Goal: Task Accomplishment & Management: Manage account settings

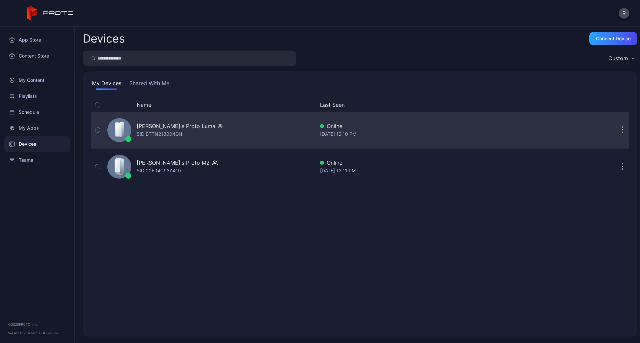
click at [156, 137] on div "SID: BTTN213004GH" at bounding box center [159, 134] width 45 height 8
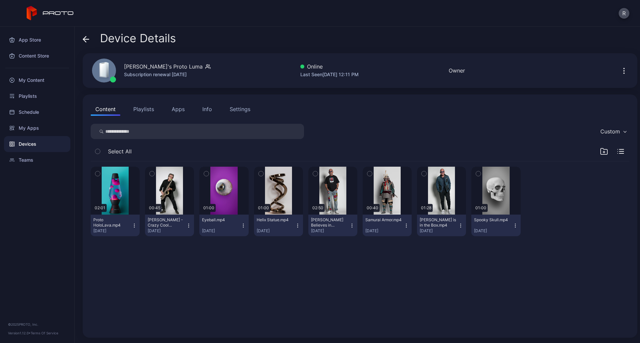
click at [242, 109] on div "Settings" at bounding box center [240, 109] width 21 height 8
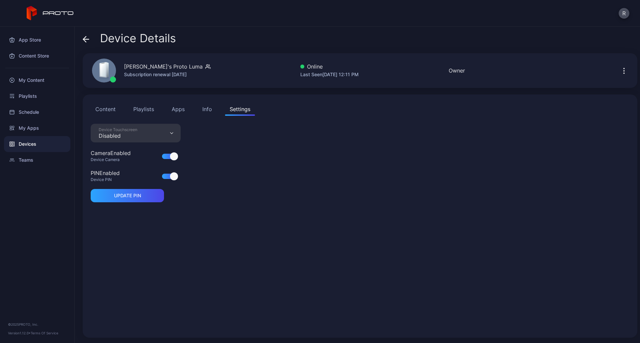
click at [156, 135] on div "Device Touchscreen Disabled" at bounding box center [136, 133] width 90 height 19
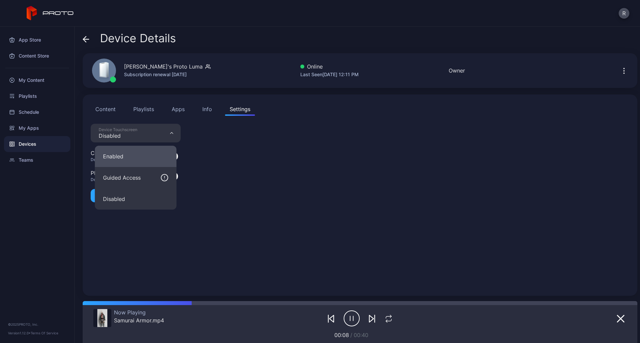
click at [138, 159] on button "Enabled" at bounding box center [136, 156] width 82 height 21
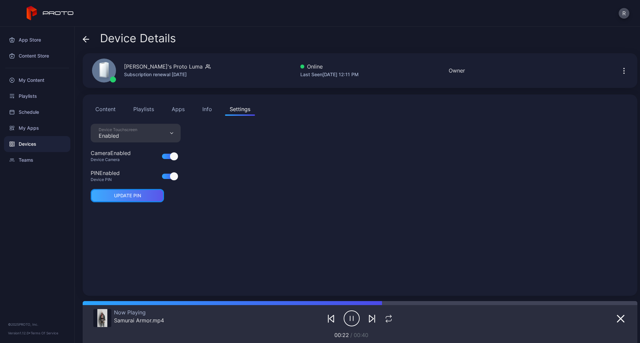
click at [131, 195] on div "UPDATE PIN" at bounding box center [127, 195] width 27 height 5
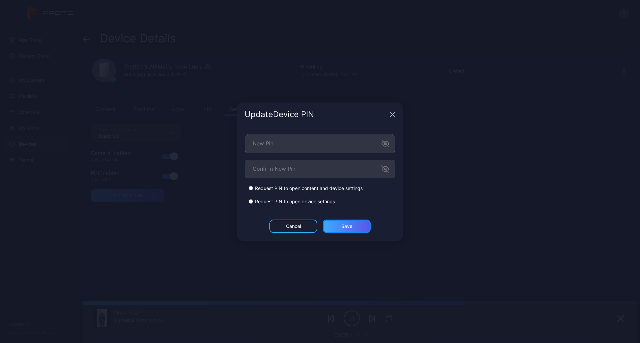
click at [366, 231] on div "Save" at bounding box center [346, 226] width 48 height 13
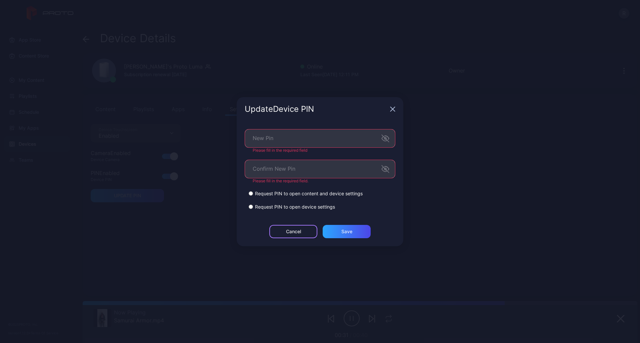
click at [286, 234] on div "Cancel" at bounding box center [293, 231] width 15 height 5
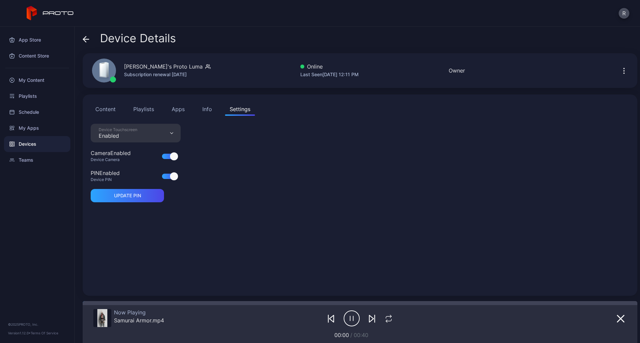
click at [121, 114] on div "Content Playlists Apps Info Settings" at bounding box center [360, 109] width 538 height 13
click at [117, 110] on button "Content" at bounding box center [106, 109] width 30 height 13
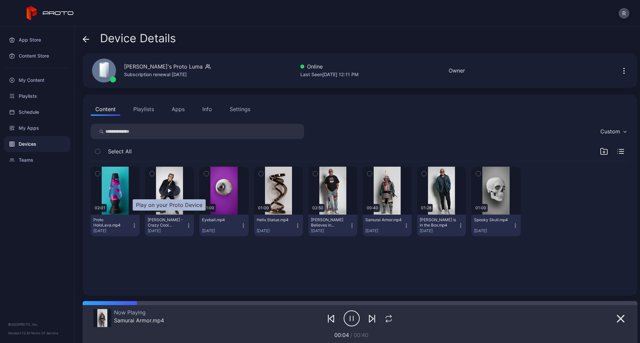
click at [169, 188] on div "button" at bounding box center [169, 191] width 21 height 11
click at [347, 312] on icon "button" at bounding box center [351, 318] width 16 height 17
click at [238, 103] on button "Settings" at bounding box center [240, 109] width 30 height 13
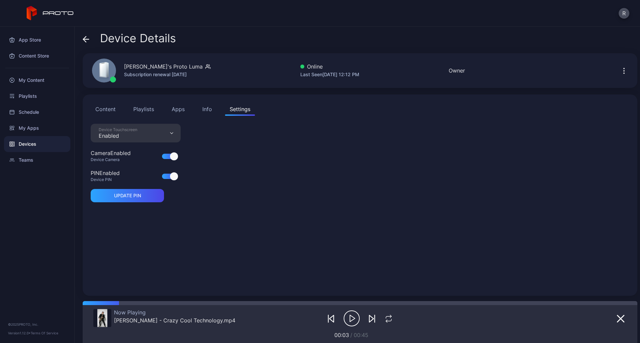
click at [602, 319] on div at bounding box center [581, 318] width 89 height 19
click at [617, 316] on button "button" at bounding box center [620, 318] width 12 height 9
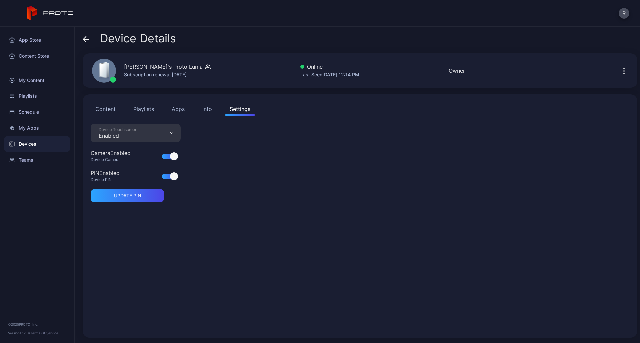
click at [164, 176] on div at bounding box center [169, 176] width 15 height 5
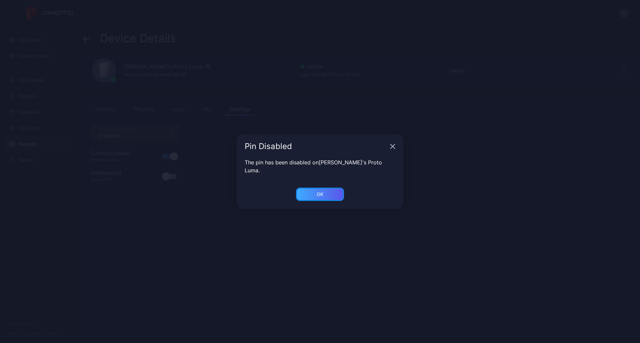
click at [332, 189] on div "OK" at bounding box center [320, 194] width 48 height 13
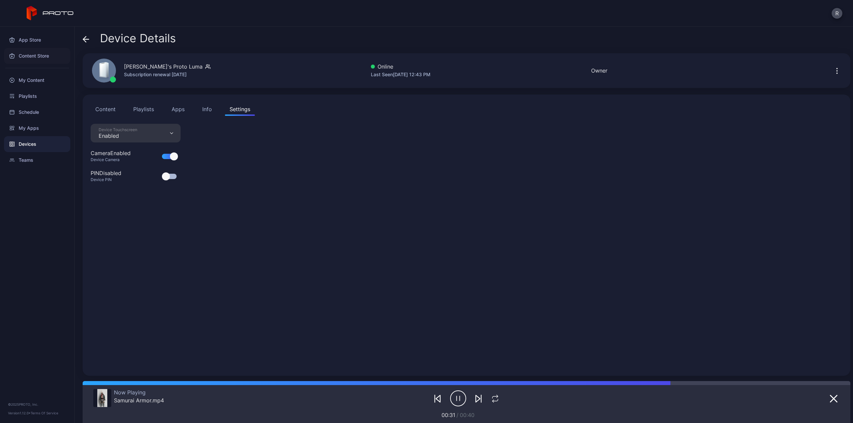
click at [40, 55] on div "Content Store" at bounding box center [37, 56] width 66 height 16
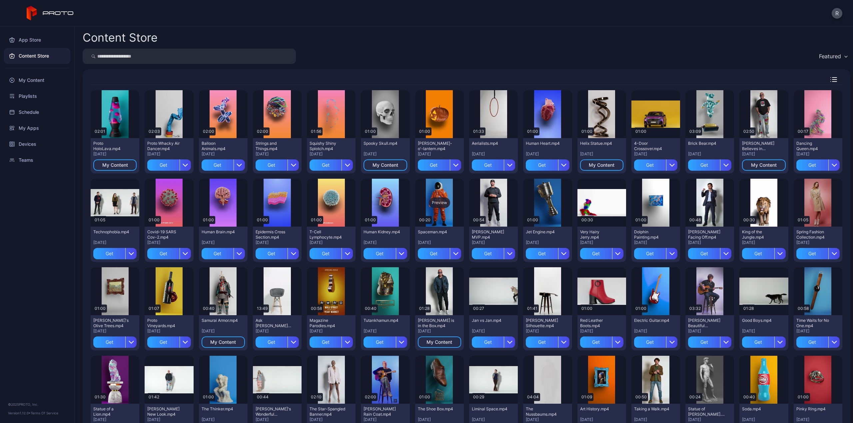
click at [443, 220] on div "Preview" at bounding box center [439, 203] width 49 height 48
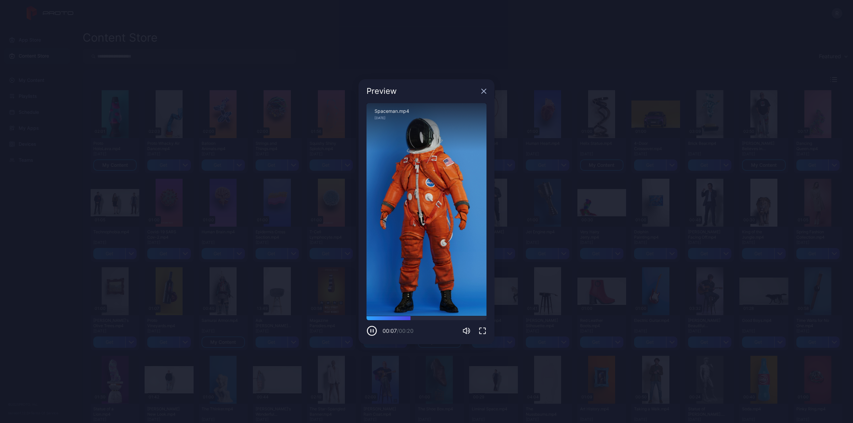
click at [428, 260] on div "Sorry, your browser doesn‘t support embedded videos" at bounding box center [426, 209] width 120 height 213
click at [482, 89] on icon "button" at bounding box center [484, 91] width 4 height 4
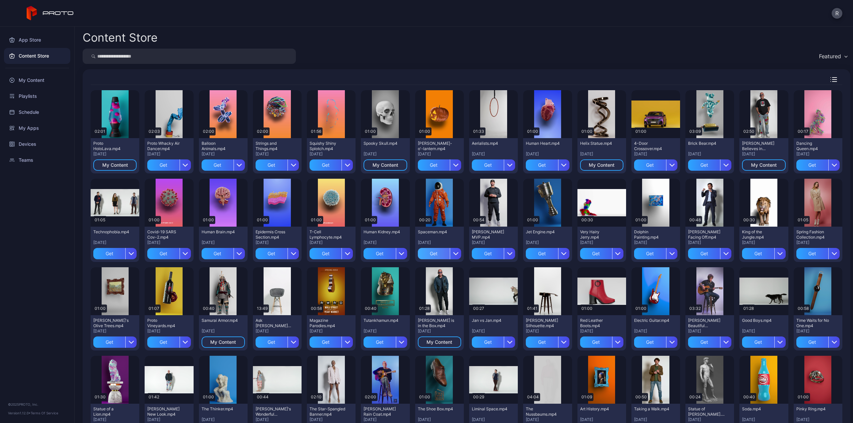
click at [434, 253] on div "Get" at bounding box center [434, 253] width 32 height 11
click at [541, 202] on div "Preview" at bounding box center [547, 203] width 21 height 11
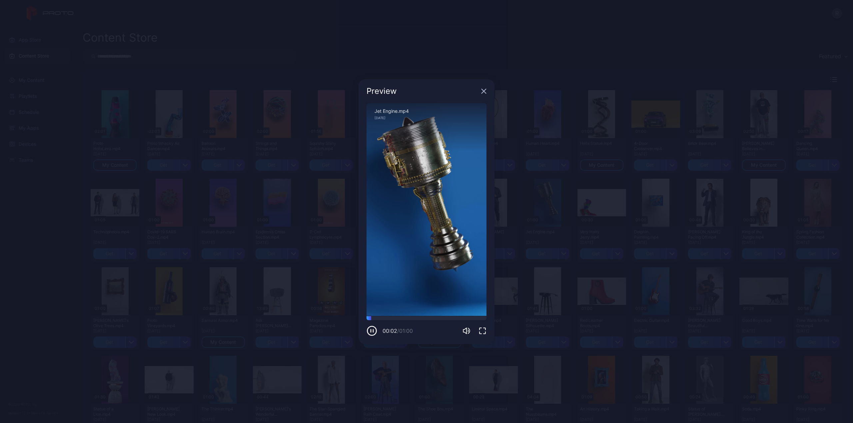
click at [481, 94] on div "Preview" at bounding box center [426, 91] width 136 height 24
click at [488, 89] on div "Preview" at bounding box center [426, 91] width 136 height 24
click at [480, 90] on div "Preview" at bounding box center [426, 91] width 136 height 24
click at [486, 94] on div "Preview" at bounding box center [426, 91] width 136 height 24
click at [484, 93] on icon "button" at bounding box center [483, 91] width 5 height 5
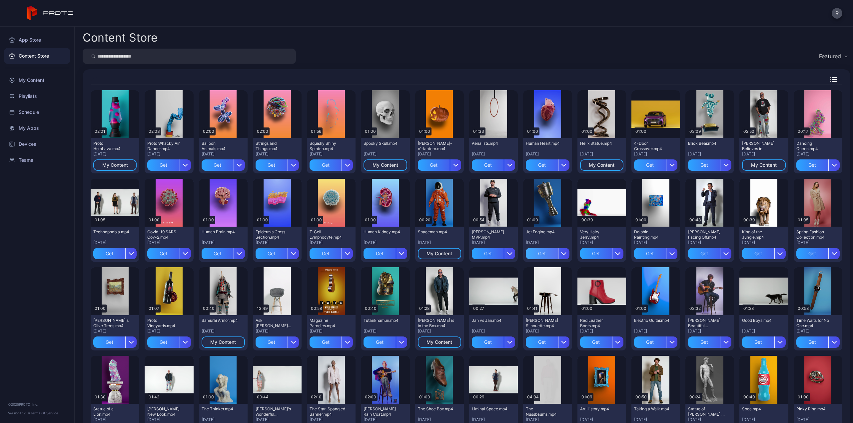
click at [539, 254] on div "Get" at bounding box center [542, 253] width 32 height 11
click at [491, 108] on div "Preview" at bounding box center [493, 114] width 49 height 48
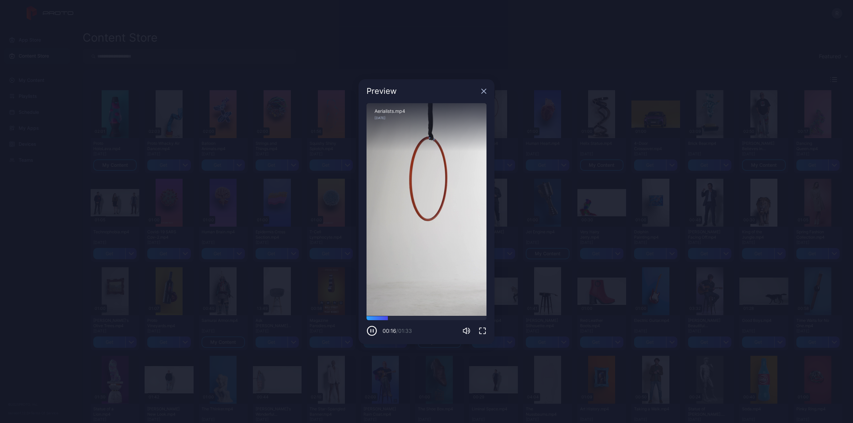
click at [486, 89] on div "Preview" at bounding box center [426, 91] width 136 height 24
click at [485, 93] on icon "button" at bounding box center [484, 91] width 4 height 4
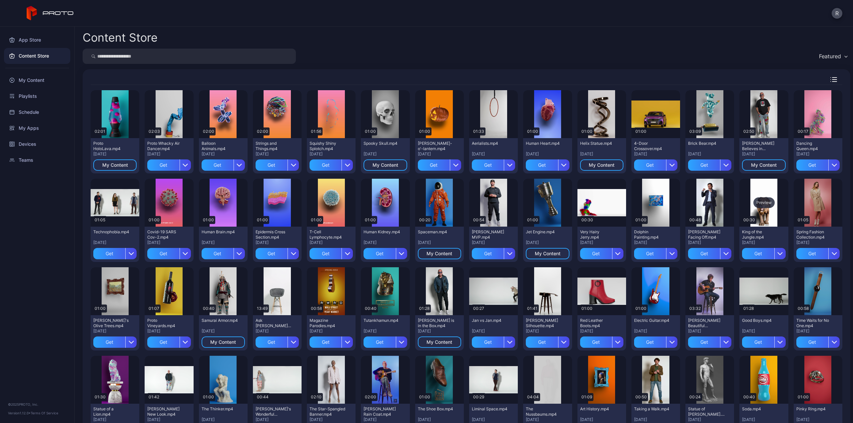
click at [639, 202] on div "Preview" at bounding box center [763, 203] width 49 height 48
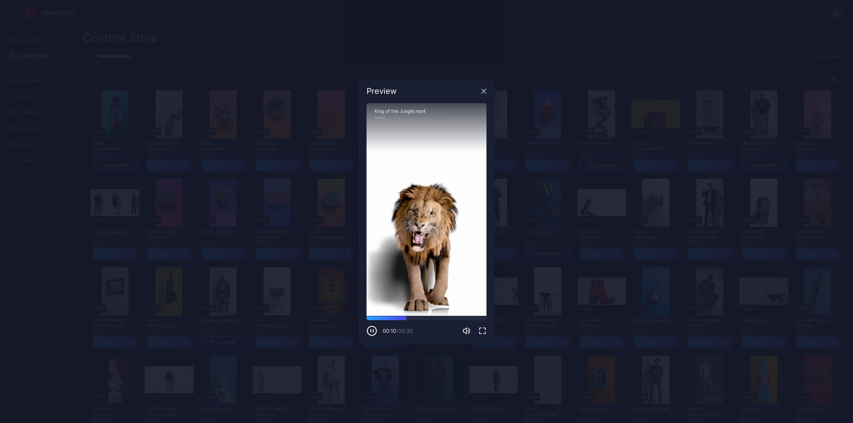
click at [485, 93] on icon "button" at bounding box center [484, 91] width 4 height 4
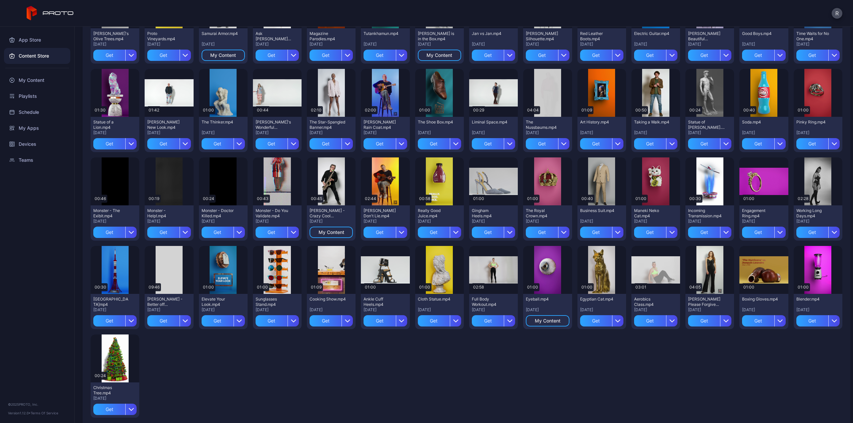
scroll to position [295, 0]
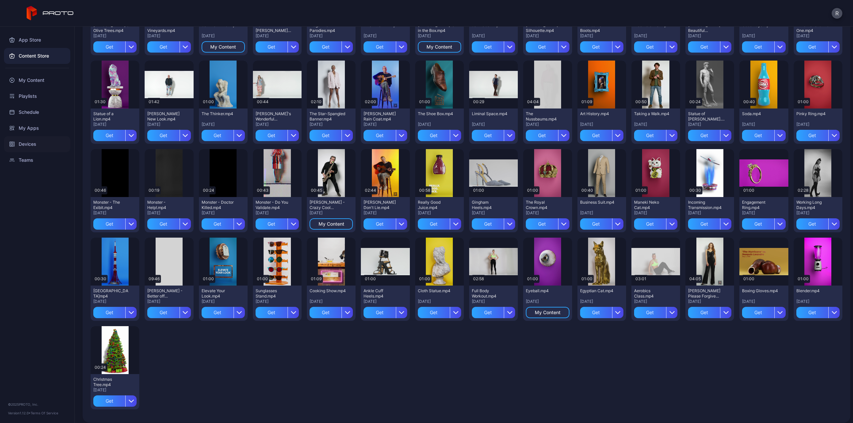
click at [29, 146] on div "Devices" at bounding box center [37, 144] width 66 height 16
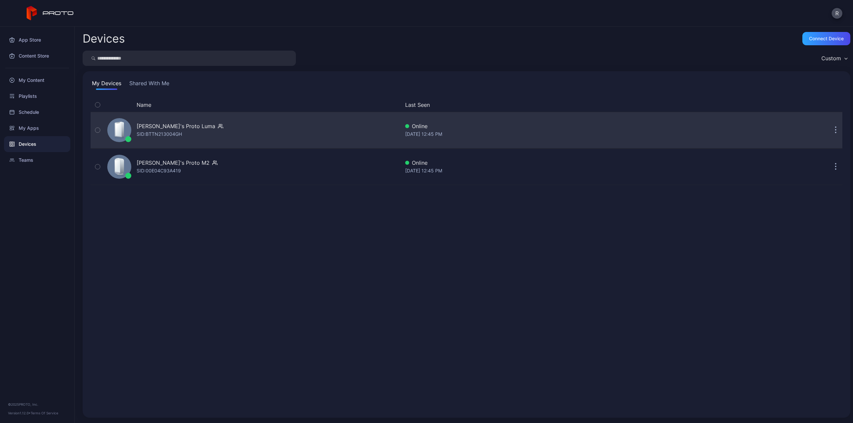
click at [170, 132] on div "SID: BTTN213004GH" at bounding box center [159, 134] width 45 height 8
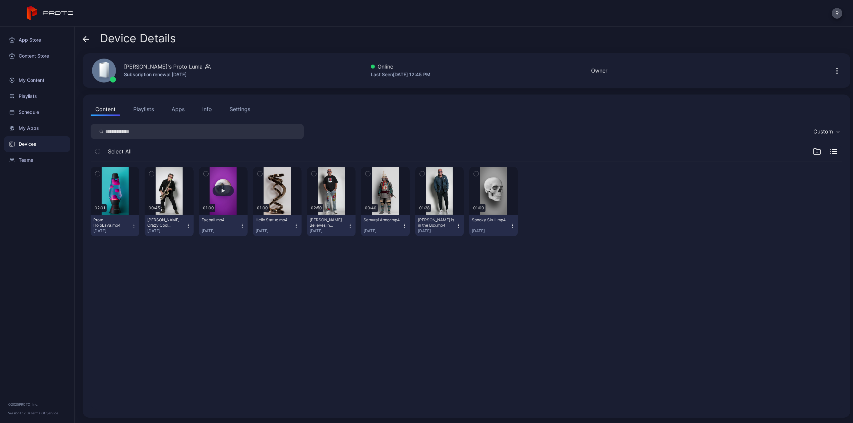
click at [231, 201] on button "button" at bounding box center [223, 191] width 49 height 48
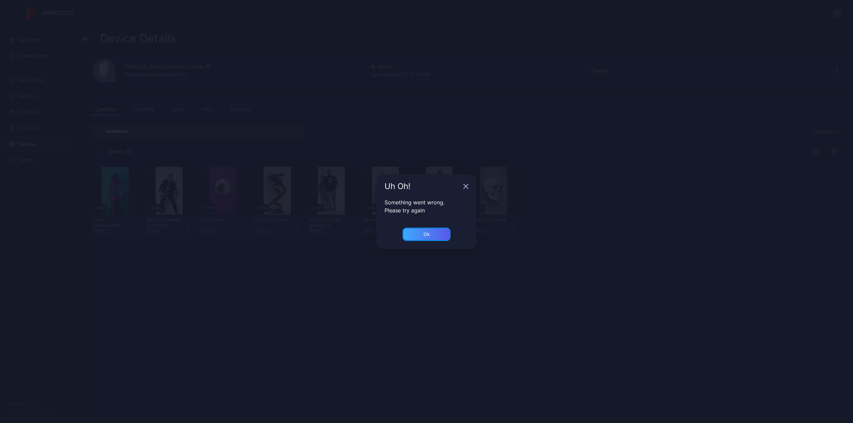
click at [434, 237] on div "Ok" at bounding box center [426, 234] width 48 height 13
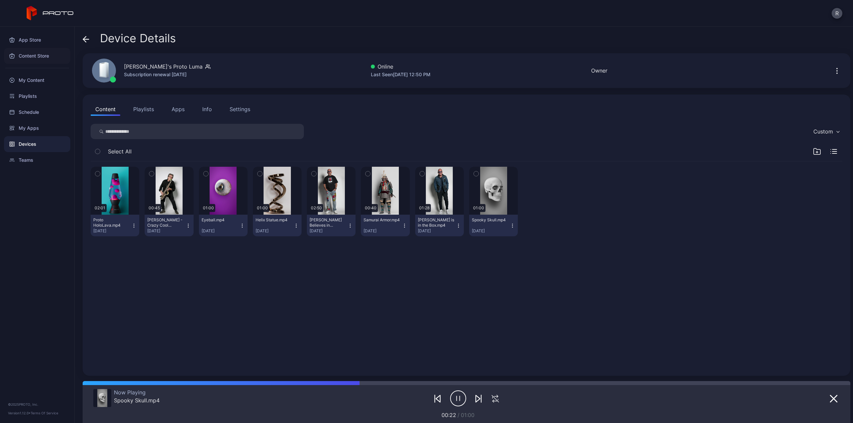
click at [36, 55] on div "Content Store" at bounding box center [37, 56] width 66 height 16
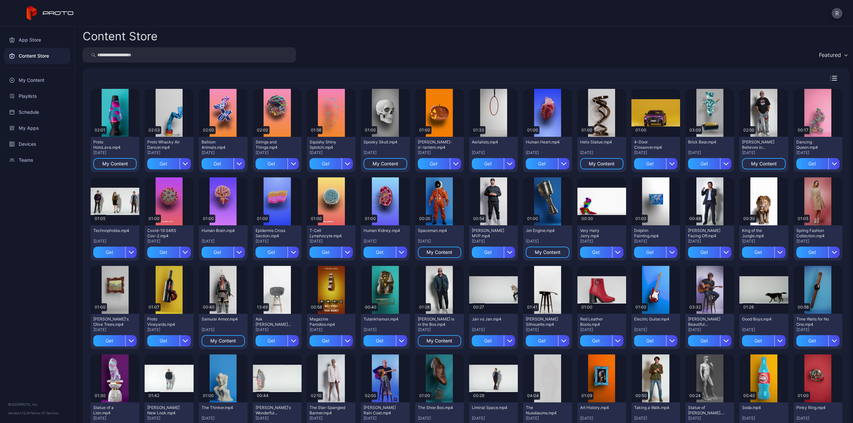
scroll to position [0, 0]
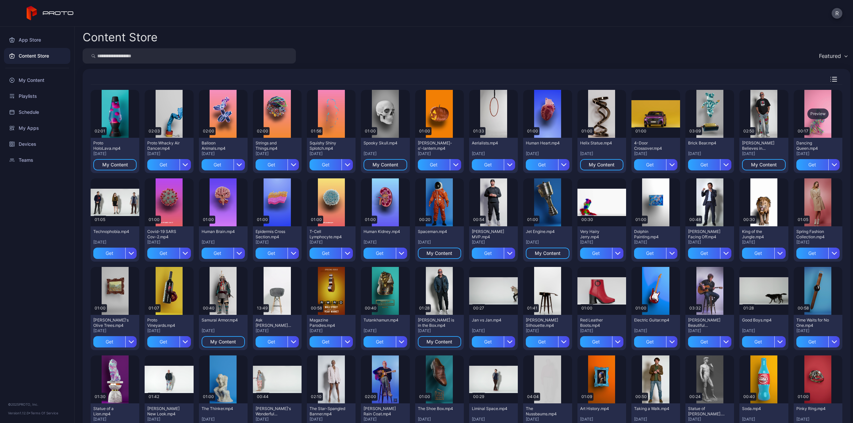
click at [639, 129] on div "Preview" at bounding box center [817, 114] width 49 height 48
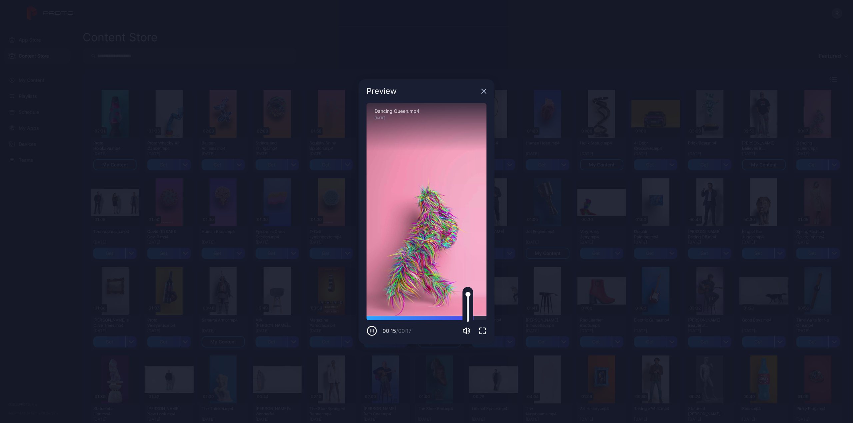
click at [464, 330] on icon "button" at bounding box center [466, 331] width 8 height 8
drag, startPoint x: 467, startPoint y: 309, endPoint x: 470, endPoint y: 271, distance: 38.8
click at [470, 271] on div "Sorry, your browser doesn‘t support embedded videos 00:17 / 00:17 Dancing Queen…" at bounding box center [426, 219] width 120 height 233
click at [369, 330] on icon "button" at bounding box center [371, 331] width 11 height 11
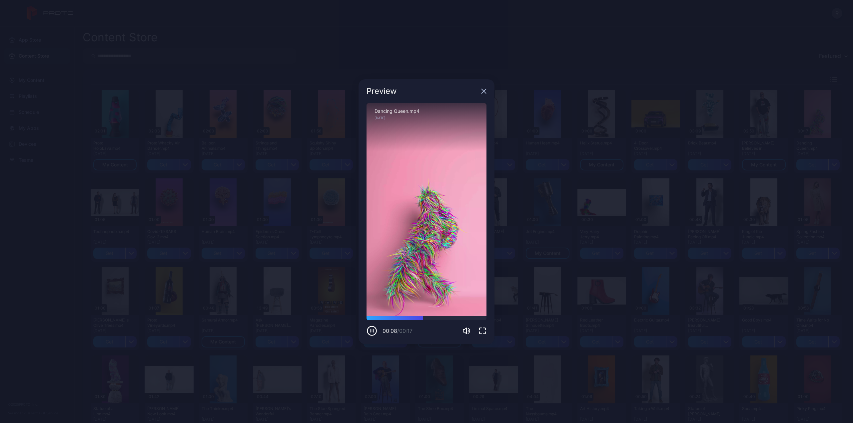
click at [482, 85] on div "Preview" at bounding box center [426, 91] width 136 height 24
click at [484, 92] on icon "button" at bounding box center [483, 91] width 5 height 5
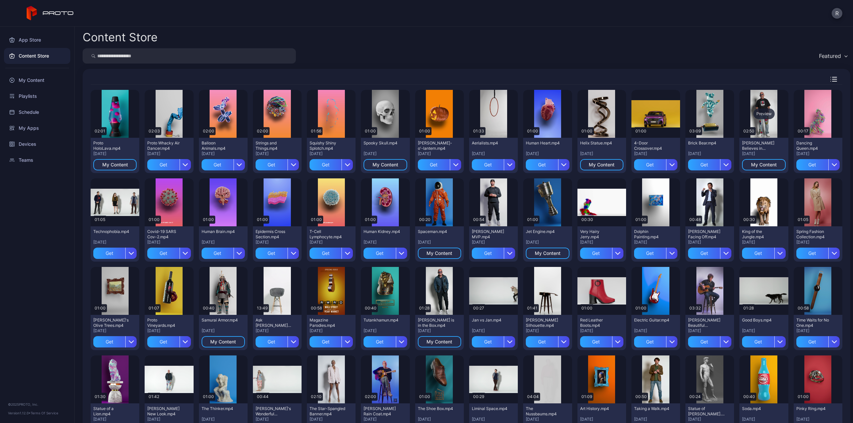
click at [639, 116] on div "Preview" at bounding box center [763, 114] width 21 height 11
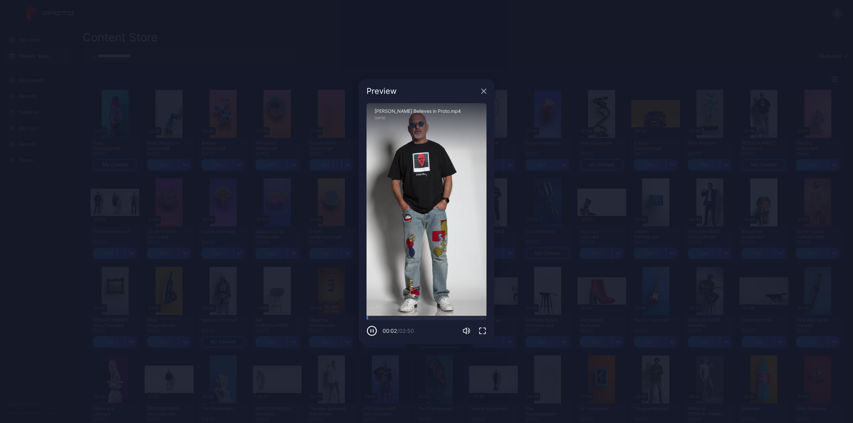
click at [438, 251] on div "Sorry, your browser doesn‘t support embedded videos" at bounding box center [426, 209] width 120 height 213
drag, startPoint x: 438, startPoint y: 212, endPoint x: 438, endPoint y: 208, distance: 4.7
click at [438, 208] on div "Sorry, your browser doesn‘t support embedded videos" at bounding box center [426, 209] width 120 height 213
click at [484, 92] on icon "button" at bounding box center [483, 91] width 5 height 5
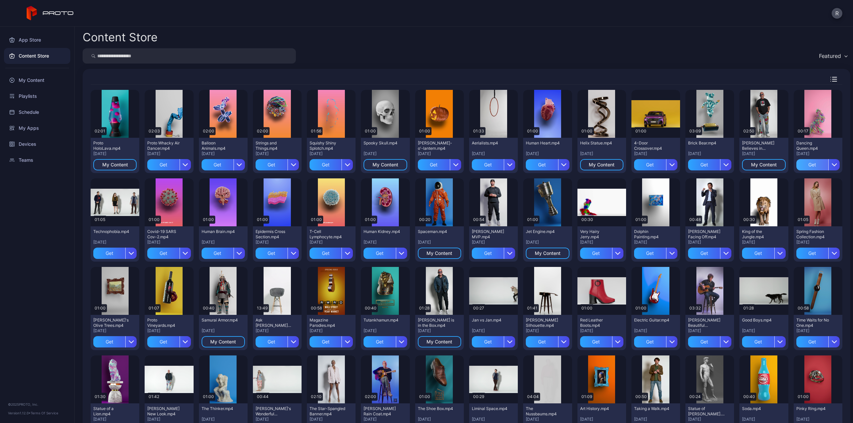
click at [639, 160] on div "Get" at bounding box center [812, 164] width 32 height 11
click at [104, 343] on div "Preview" at bounding box center [115, 380] width 49 height 48
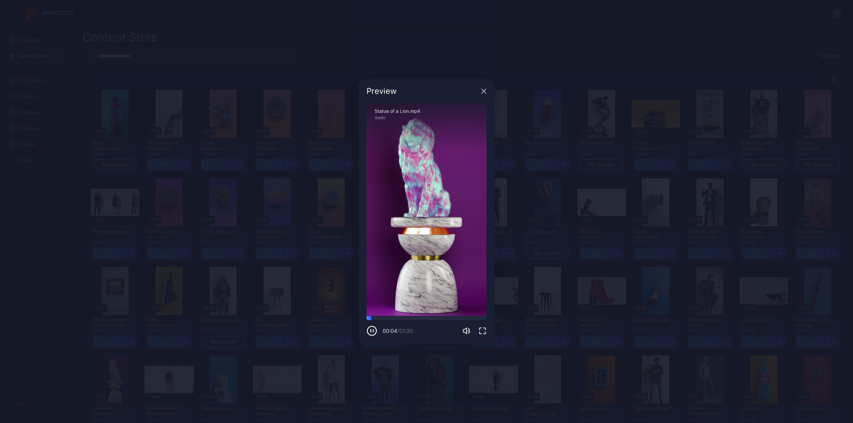
click at [478, 89] on div "Preview" at bounding box center [426, 91] width 136 height 24
click at [483, 92] on icon "button" at bounding box center [484, 91] width 4 height 4
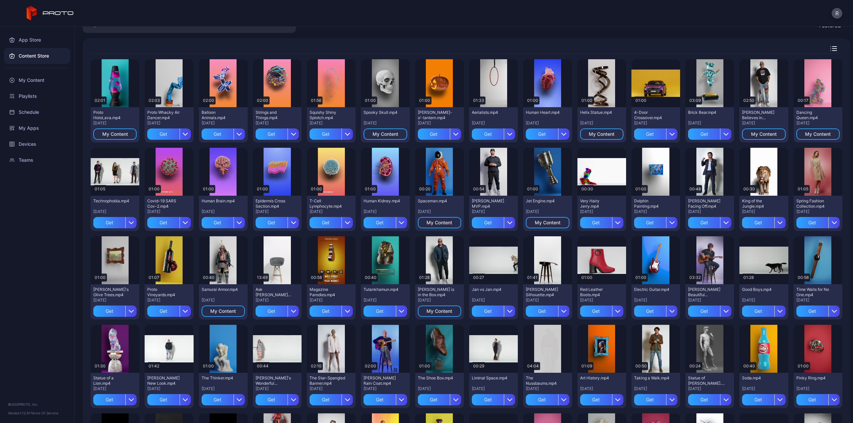
scroll to position [0, 0]
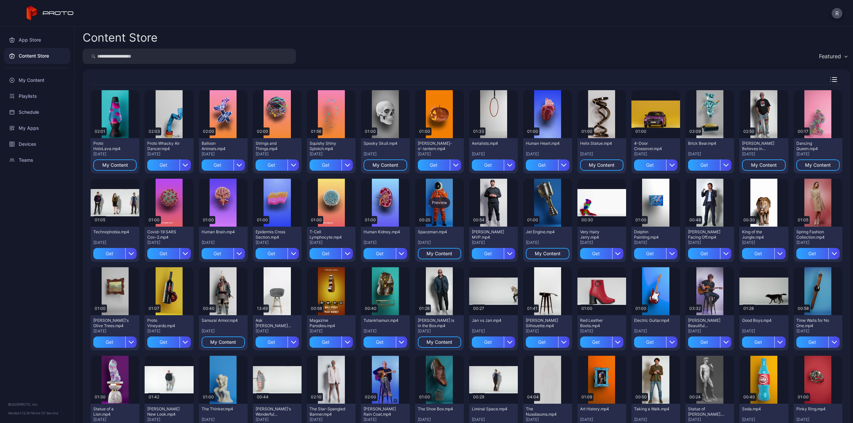
click at [435, 197] on div "Preview" at bounding box center [439, 203] width 49 height 48
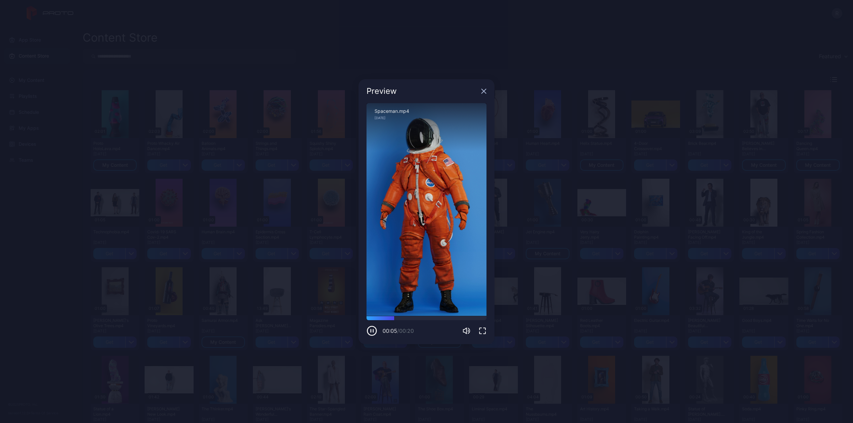
click at [484, 88] on div "Preview" at bounding box center [426, 91] width 136 height 24
click at [485, 89] on icon "button" at bounding box center [483, 91] width 5 height 5
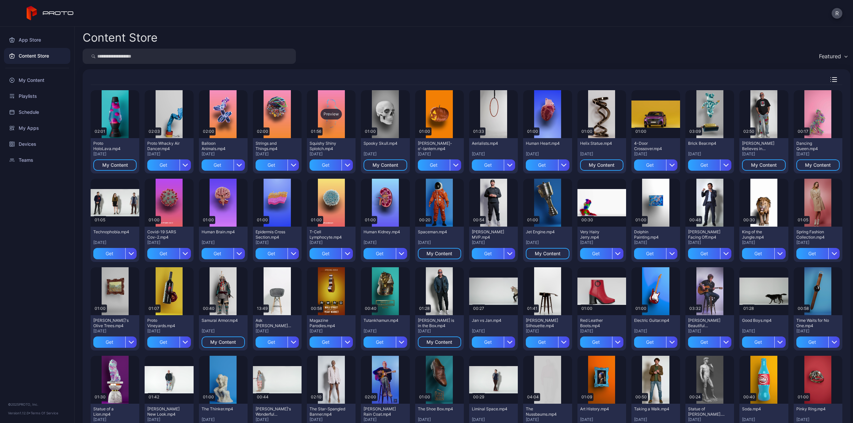
click at [322, 105] on div "Preview" at bounding box center [331, 114] width 49 height 48
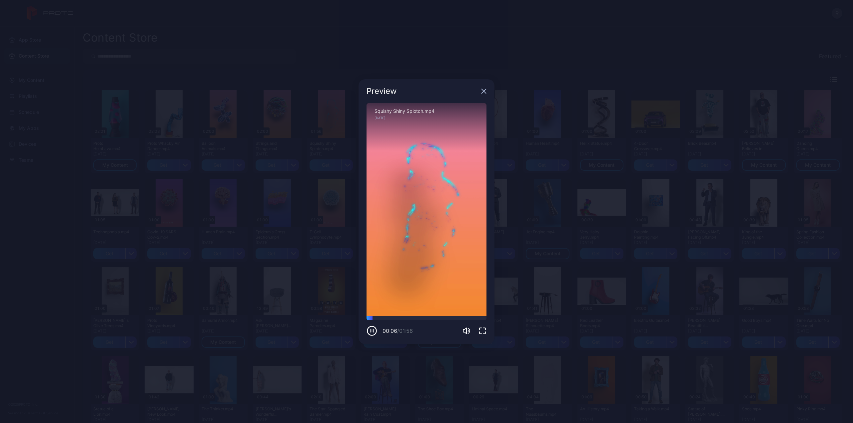
click at [482, 89] on icon "button" at bounding box center [483, 91] width 5 height 5
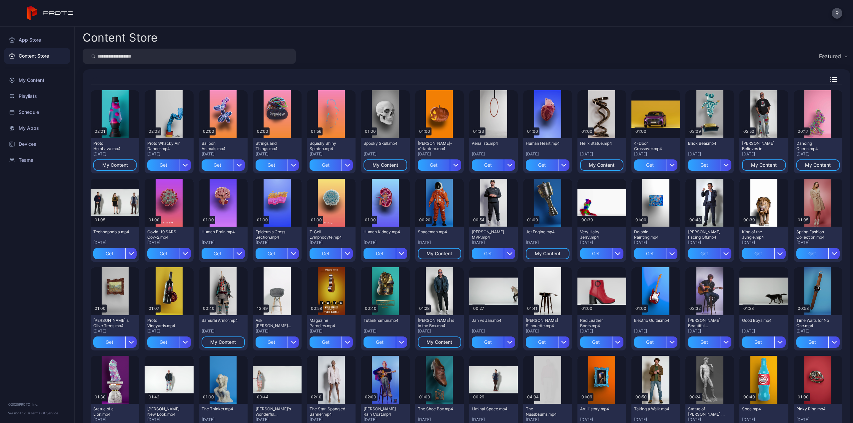
click at [275, 114] on div "Preview" at bounding box center [276, 114] width 21 height 11
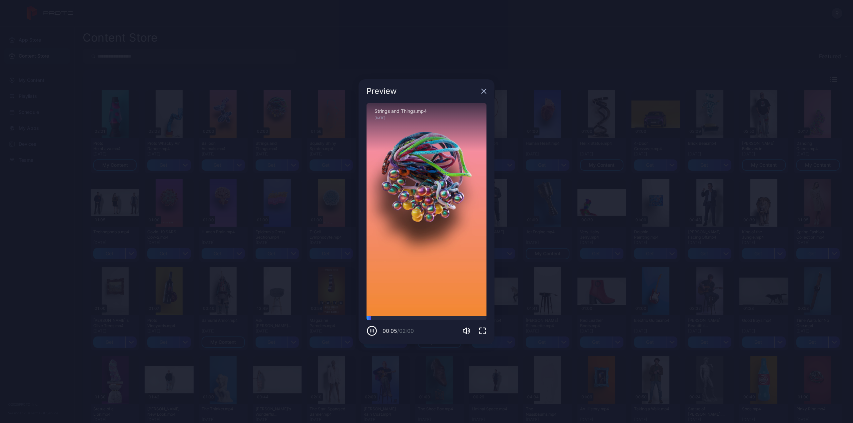
click at [488, 91] on div "Preview" at bounding box center [426, 91] width 136 height 24
click at [484, 94] on div "Preview" at bounding box center [426, 91] width 136 height 24
click at [483, 91] on icon "button" at bounding box center [484, 91] width 4 height 4
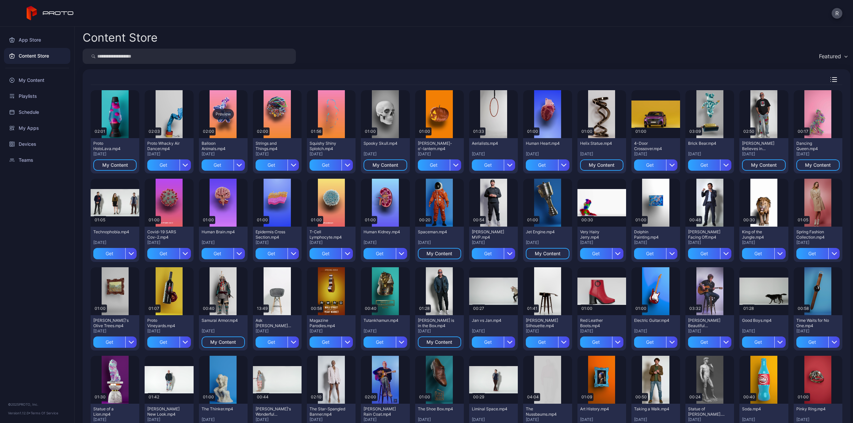
click at [217, 116] on div "Preview" at bounding box center [223, 114] width 21 height 11
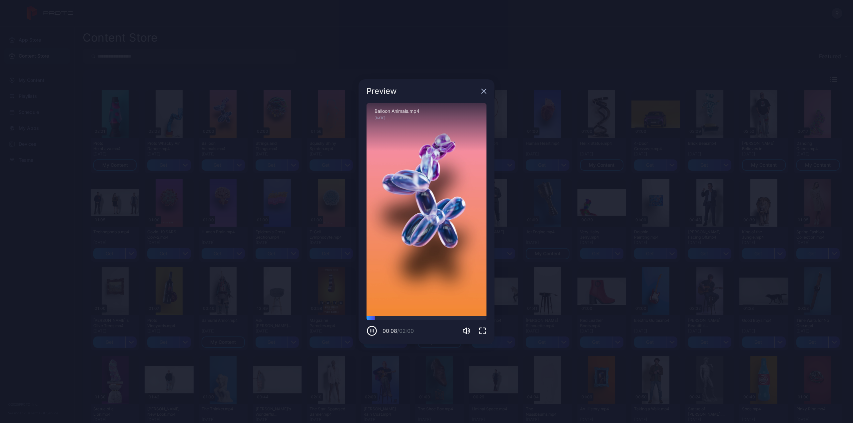
click at [486, 94] on div "Preview" at bounding box center [426, 91] width 136 height 24
click at [485, 94] on div "Preview" at bounding box center [426, 91] width 136 height 24
click at [484, 94] on div "Preview" at bounding box center [426, 91] width 136 height 24
click at [484, 91] on icon "button" at bounding box center [484, 91] width 4 height 4
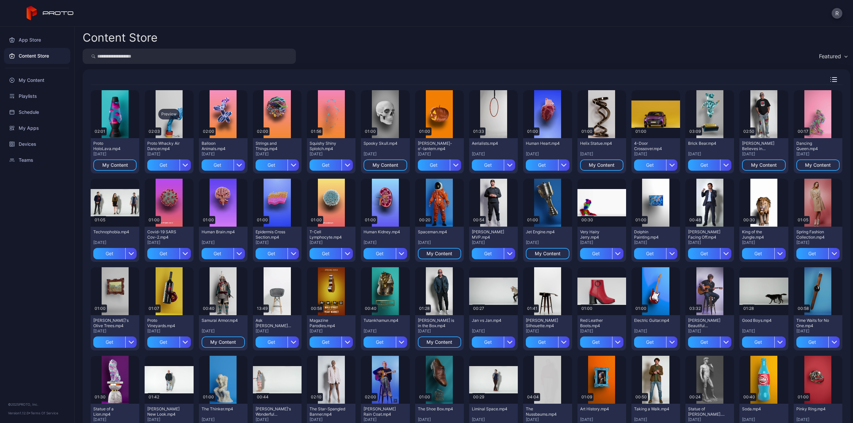
click at [169, 125] on div "Preview" at bounding box center [169, 114] width 49 height 48
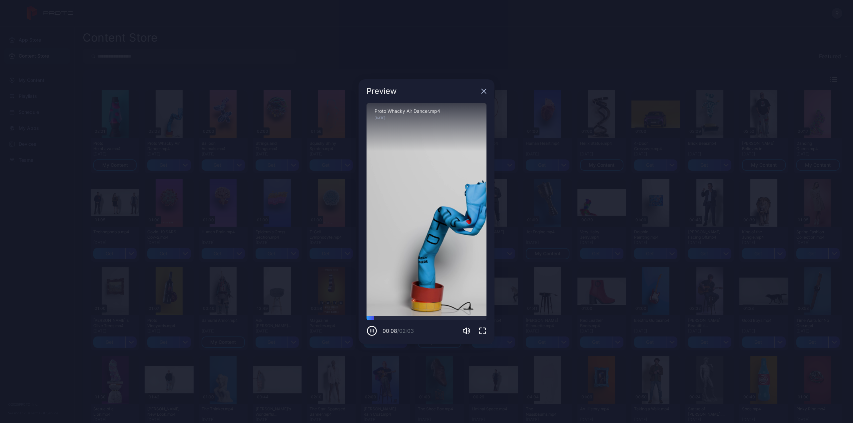
click at [484, 91] on icon "button" at bounding box center [484, 91] width 4 height 4
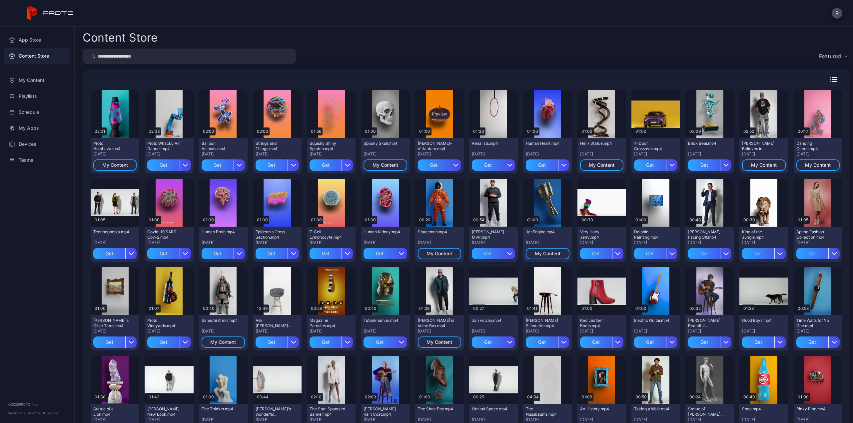
click at [432, 119] on div "Preview" at bounding box center [439, 114] width 21 height 11
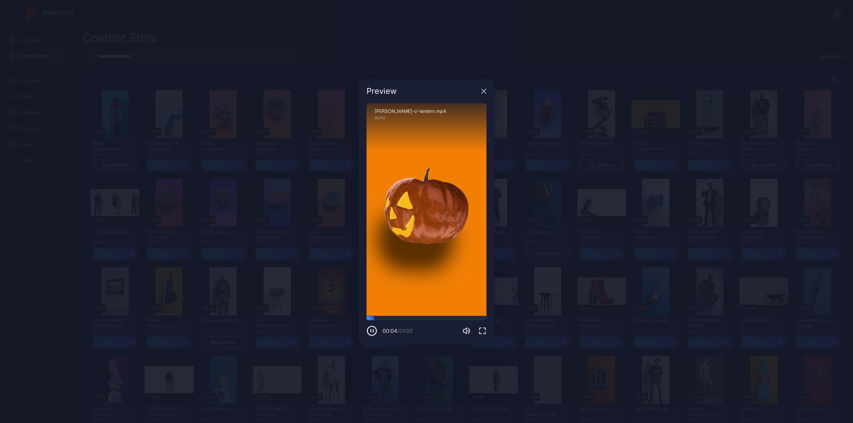
click at [483, 91] on icon "button" at bounding box center [484, 91] width 4 height 4
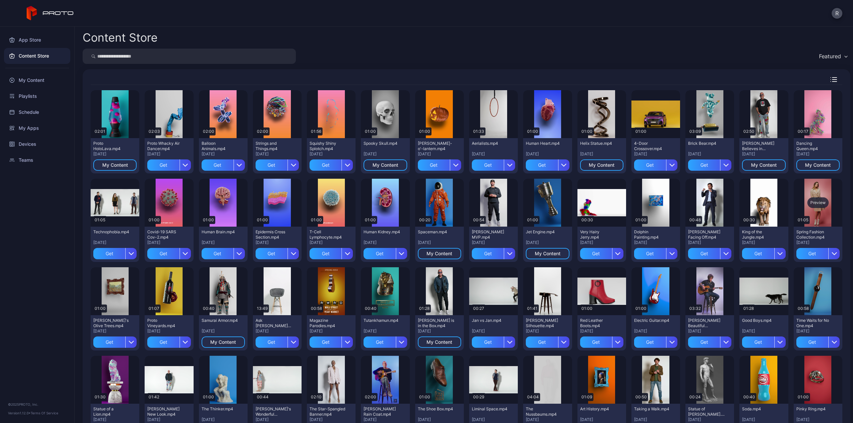
click at [639, 207] on div "Preview" at bounding box center [817, 203] width 21 height 11
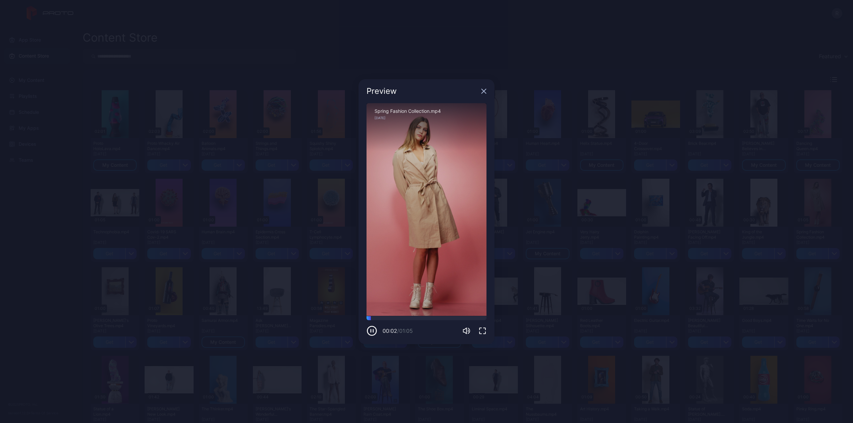
click at [485, 92] on icon "button" at bounding box center [483, 91] width 5 height 5
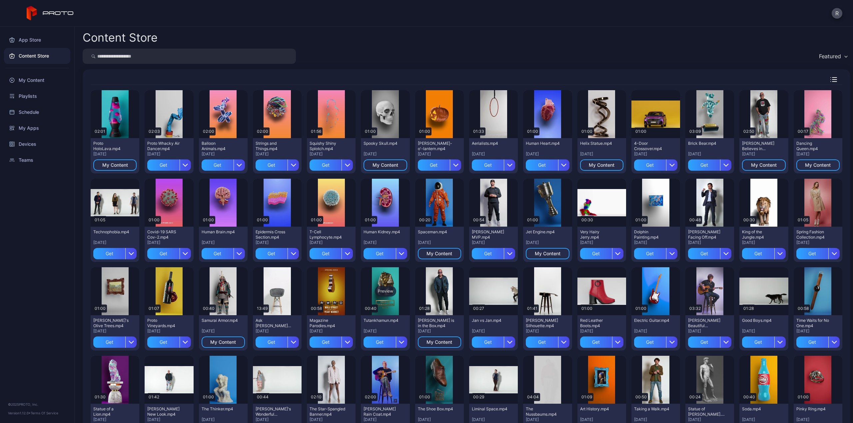
click at [385, 285] on div "Preview" at bounding box center [385, 291] width 49 height 48
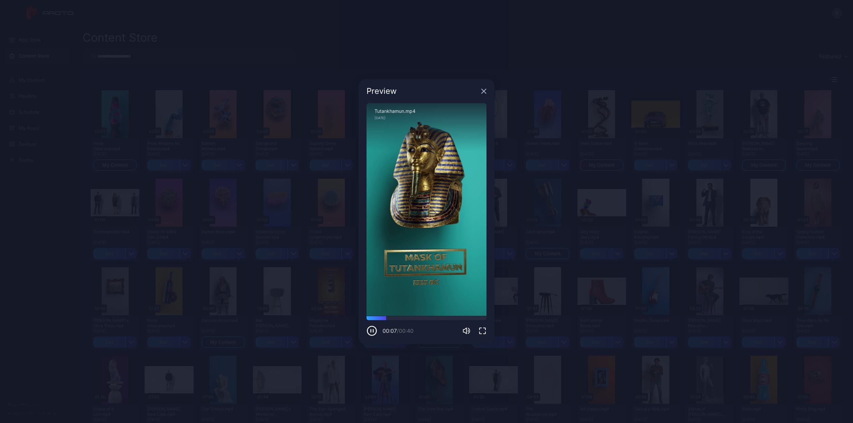
click at [488, 86] on div "Preview" at bounding box center [426, 91] width 136 height 24
click at [485, 90] on icon "button" at bounding box center [484, 91] width 4 height 4
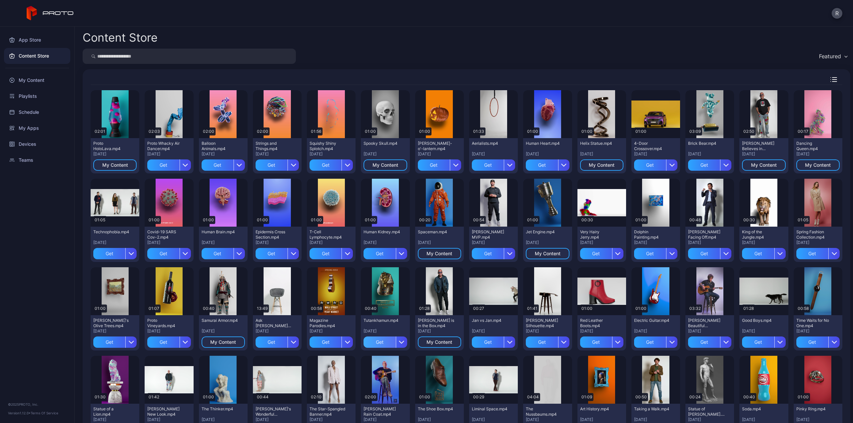
click at [382, 340] on div "Get" at bounding box center [379, 342] width 32 height 11
click at [221, 343] on div "Preview" at bounding box center [223, 380] width 21 height 11
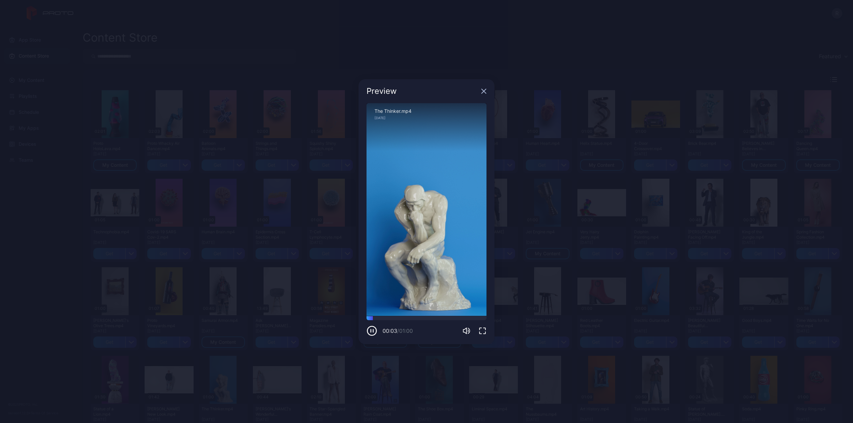
click at [483, 93] on icon "button" at bounding box center [483, 91] width 5 height 5
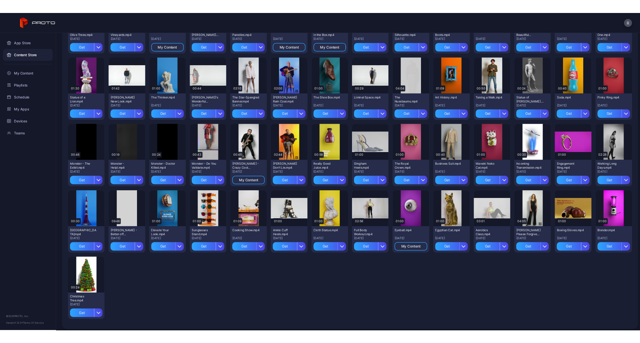
scroll to position [300, 0]
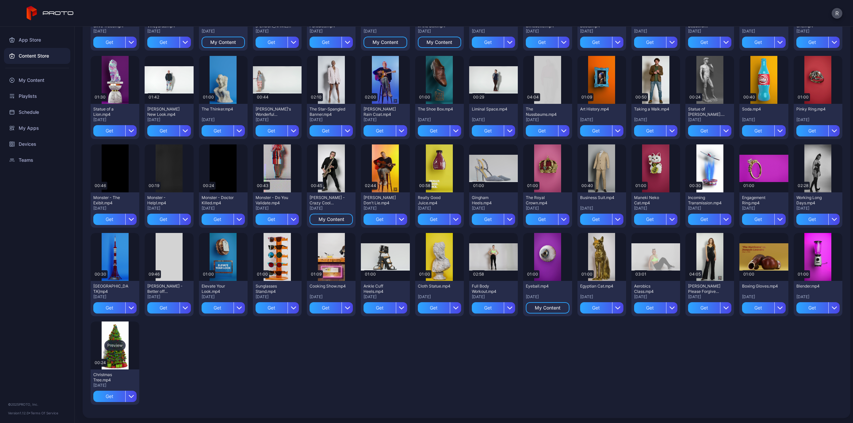
click at [103, 343] on div "Preview" at bounding box center [115, 346] width 49 height 48
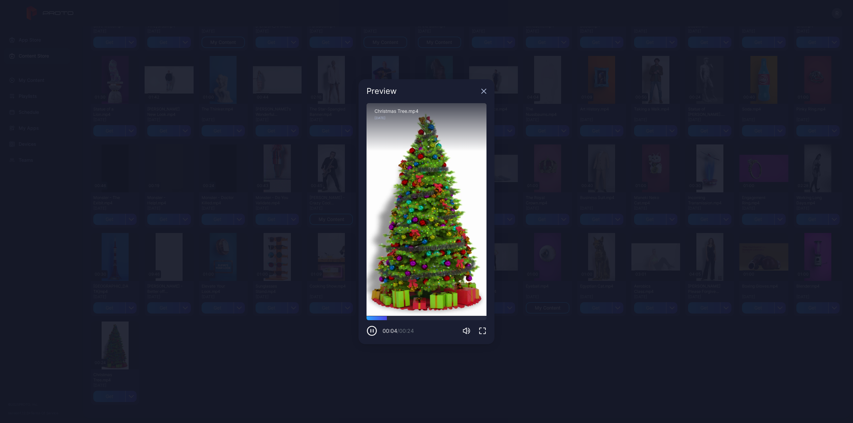
click at [485, 89] on icon "button" at bounding box center [484, 91] width 4 height 4
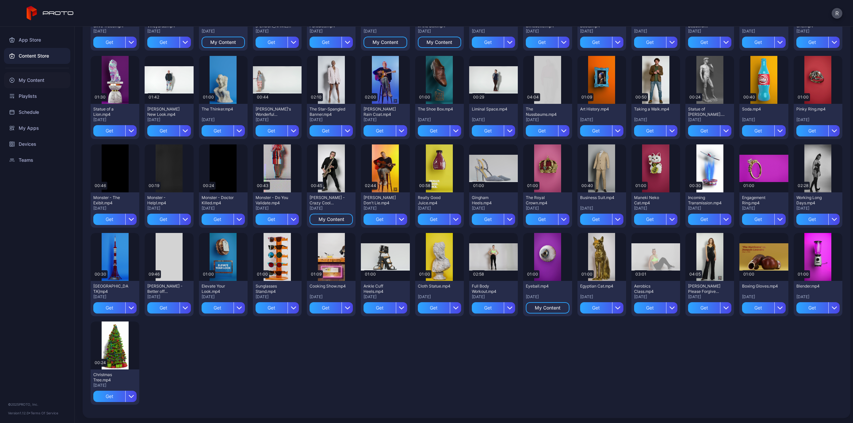
click at [35, 76] on div "My Content" at bounding box center [37, 80] width 66 height 16
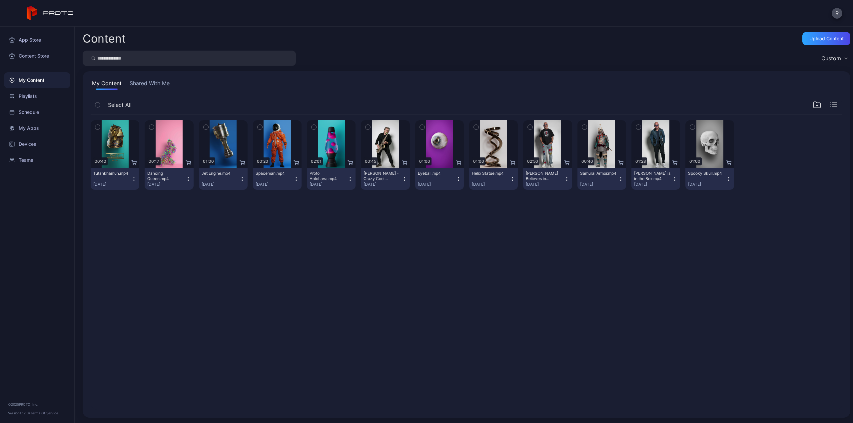
click at [259, 127] on icon "button" at bounding box center [259, 127] width 5 height 7
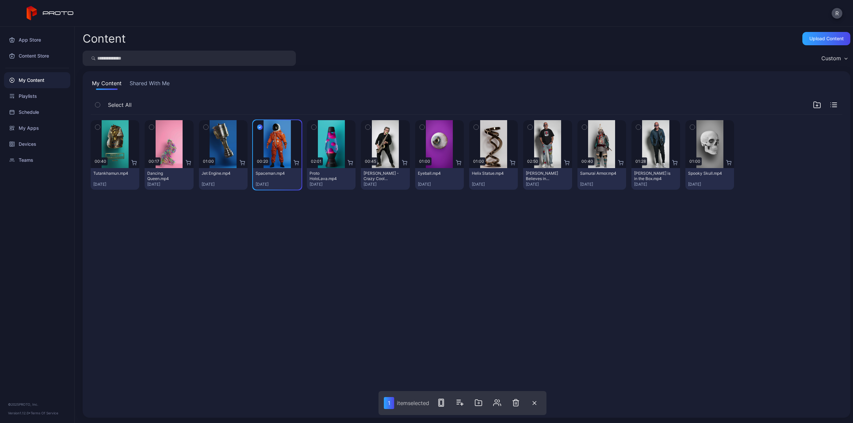
click at [209, 129] on button "button" at bounding box center [206, 127] width 14 height 14
click at [148, 125] on button "button" at bounding box center [152, 127] width 14 height 14
click at [96, 126] on icon "button" at bounding box center [97, 127] width 5 height 7
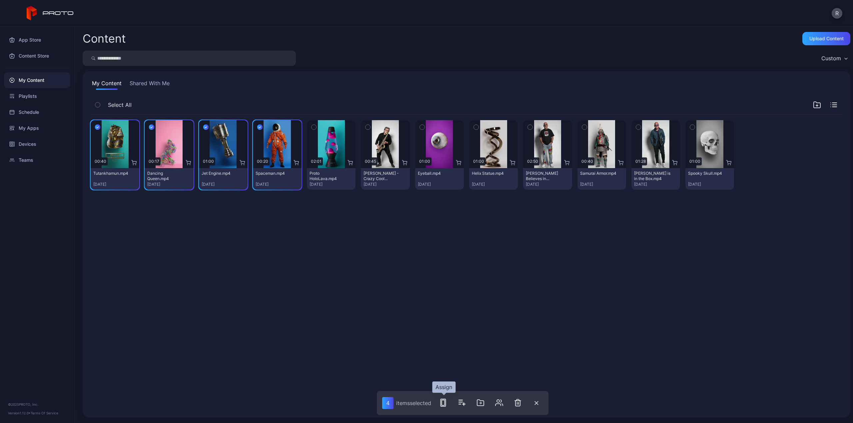
click at [440, 343] on button "button" at bounding box center [442, 402] width 13 height 13
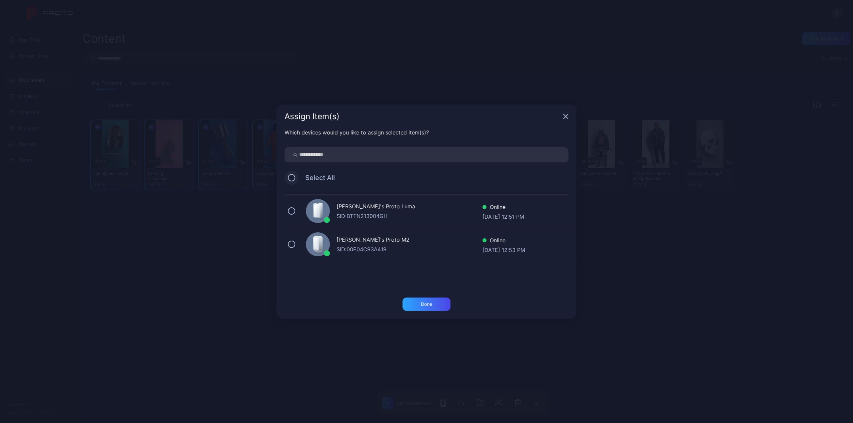
click at [290, 180] on button at bounding box center [291, 177] width 7 height 7
click at [432, 297] on div "Which devices would you like to assign selected item(s)? Select All Rick's Prot…" at bounding box center [426, 213] width 300 height 169
click at [431, 303] on div "Done" at bounding box center [426, 304] width 11 height 5
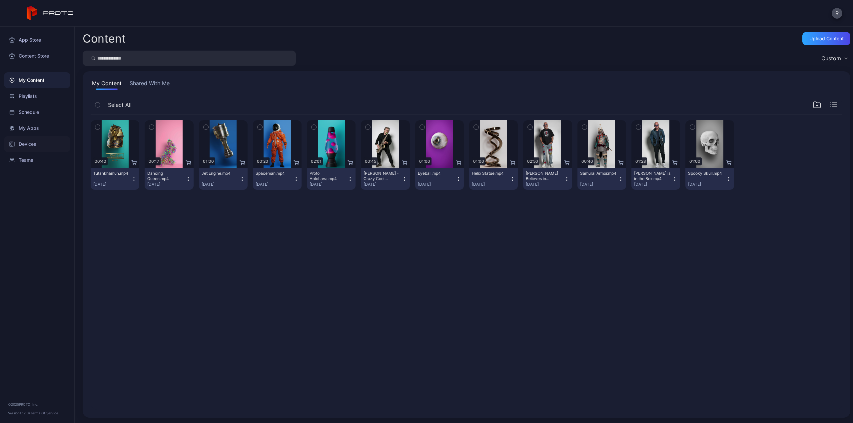
click at [39, 146] on div "Devices" at bounding box center [37, 144] width 66 height 16
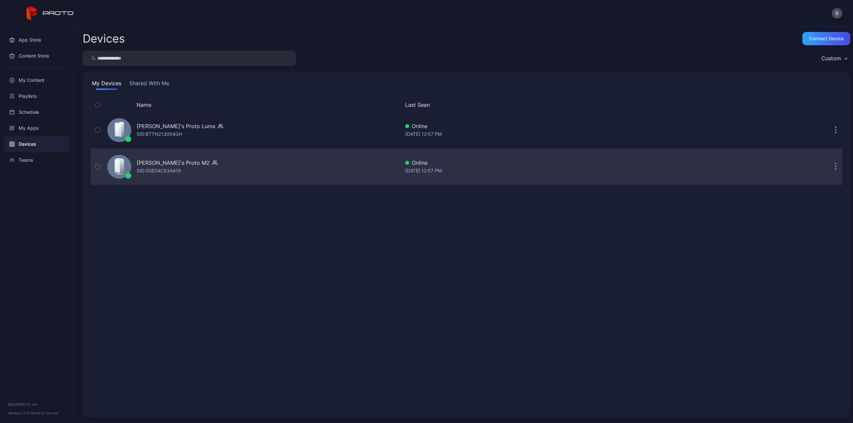
click at [168, 166] on div "[PERSON_NAME]'s Proto M2" at bounding box center [173, 163] width 73 height 8
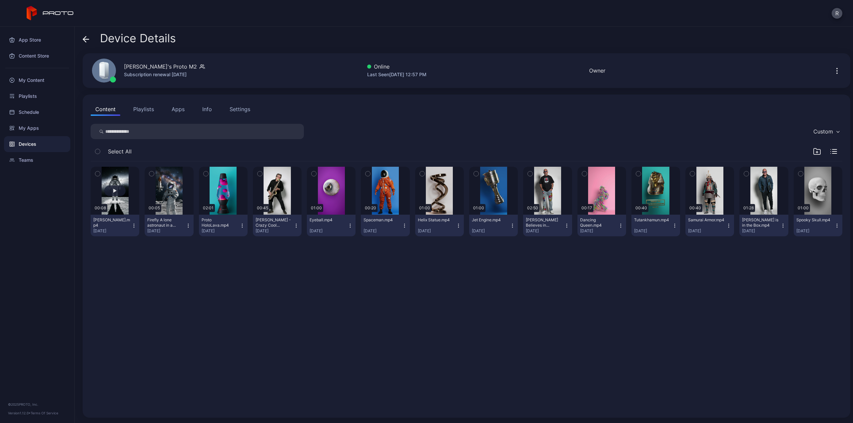
click at [114, 174] on button "button" at bounding box center [115, 191] width 49 height 48
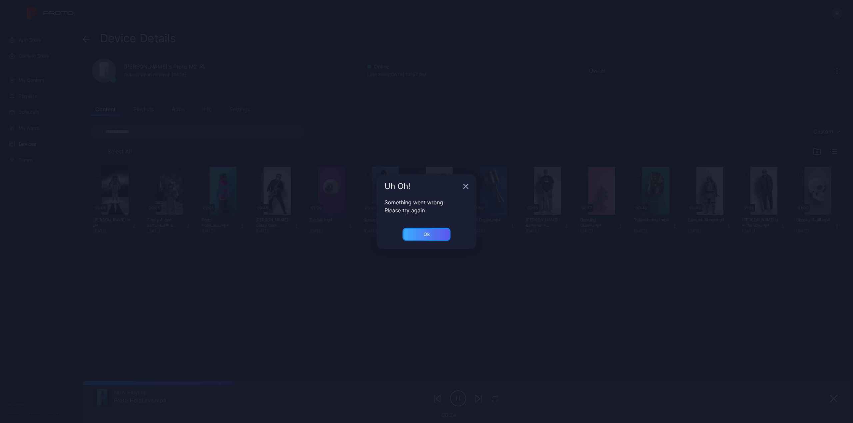
click at [423, 236] on div "Ok" at bounding box center [426, 234] width 6 height 5
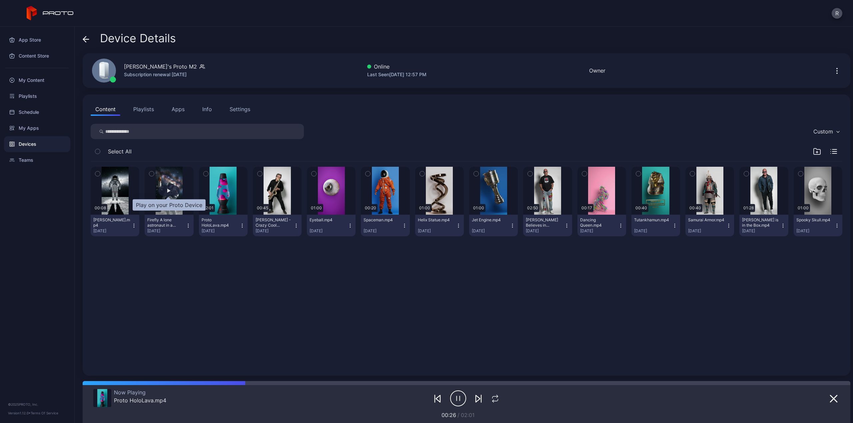
click at [175, 190] on div "button" at bounding box center [168, 191] width 21 height 11
click at [134, 227] on icon "button" at bounding box center [133, 225] width 5 height 5
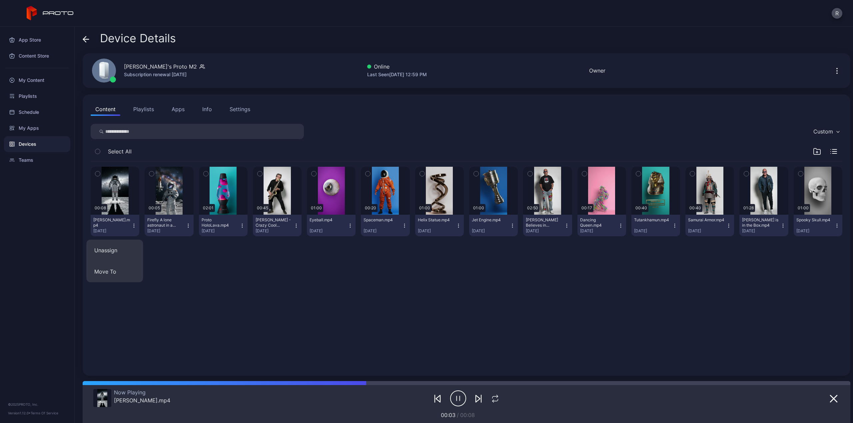
click at [342, 295] on div "00:08 Lars_No_Motion.mp4 Aug 21, 2025 00:05 Firefly A lone astronaut in a moder…" at bounding box center [466, 264] width 762 height 217
click at [103, 43] on span "Device Details" at bounding box center [138, 38] width 76 height 13
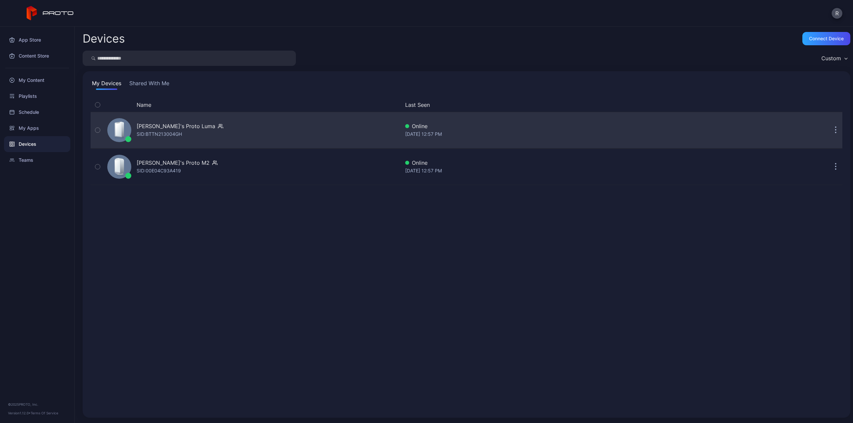
click at [115, 132] on icon at bounding box center [118, 130] width 7 height 16
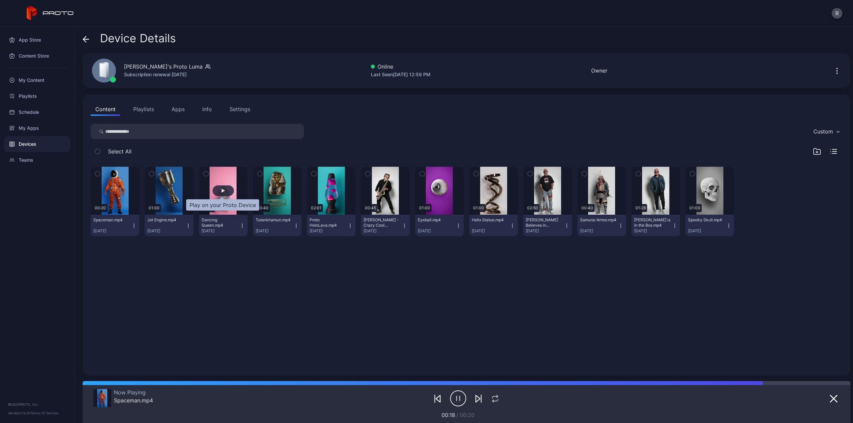
click at [227, 192] on div "button" at bounding box center [223, 191] width 21 height 11
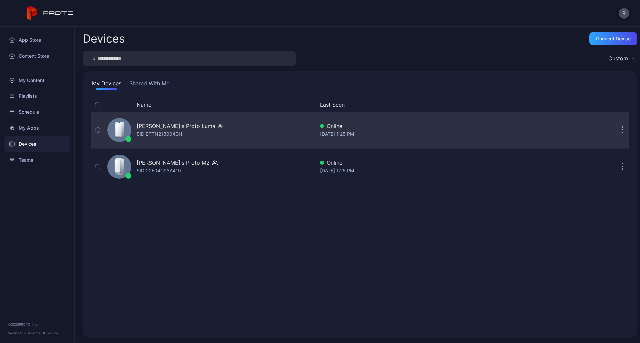
click at [148, 132] on div "SID: BTTN213004GH" at bounding box center [159, 134] width 45 height 8
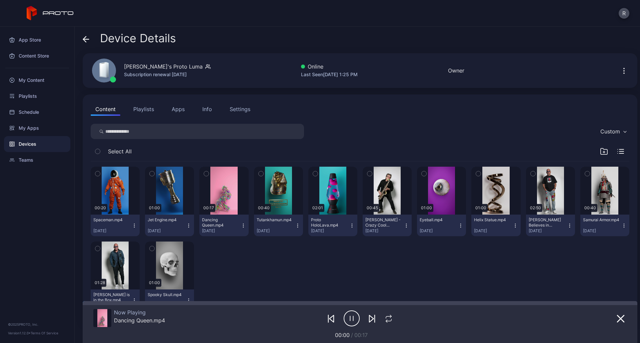
click at [210, 109] on div "Info" at bounding box center [207, 109] width 10 height 8
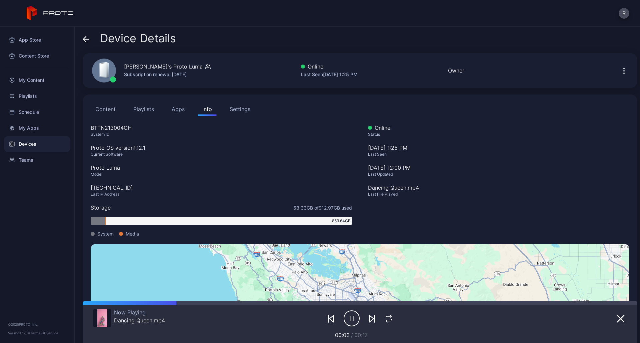
click at [259, 112] on div "Content Playlists Apps Info Settings" at bounding box center [360, 109] width 538 height 13
click at [239, 115] on button "Settings" at bounding box center [240, 109] width 30 height 13
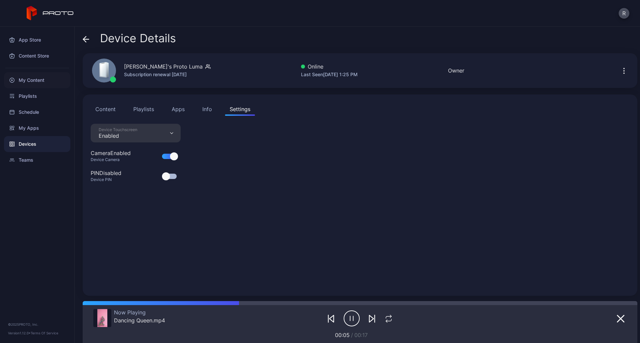
click at [31, 78] on div "My Content" at bounding box center [37, 80] width 66 height 16
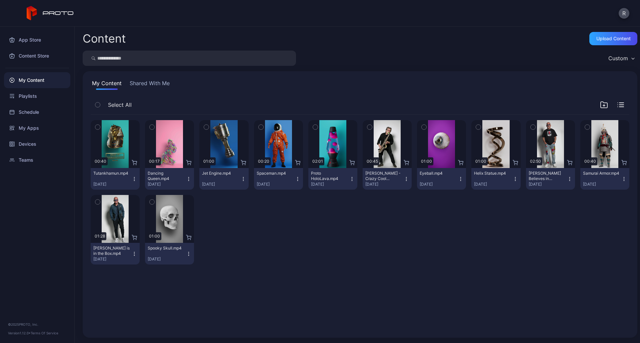
click at [404, 78] on div "My Content Shared With Me Select All Preview 00:40 Tutankhamun.mp4 [DATE] Previ…" at bounding box center [360, 204] width 554 height 267
click at [357, 250] on div "Preview 00:40 Tutankhamun.mp4 [DATE] Preview 00:17 Dancing Queen.mp4 [DATE] Pre…" at bounding box center [360, 192] width 538 height 155
